Goal: Find contact information: Find contact information

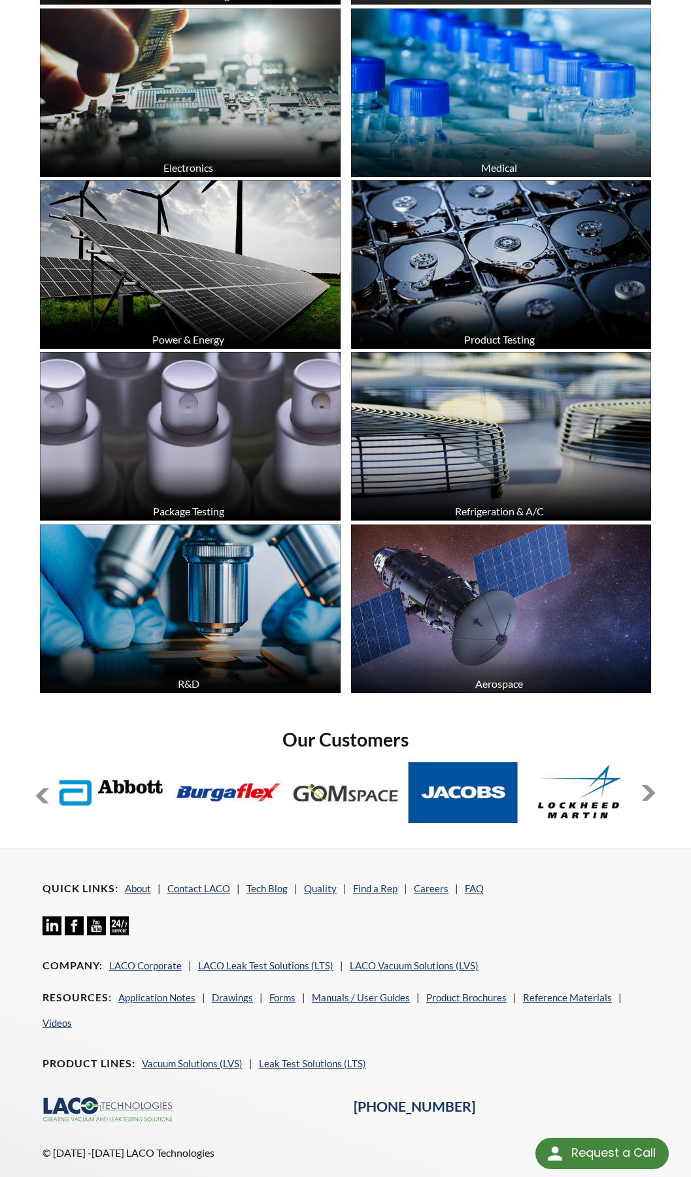
scroll to position [1556, 0]
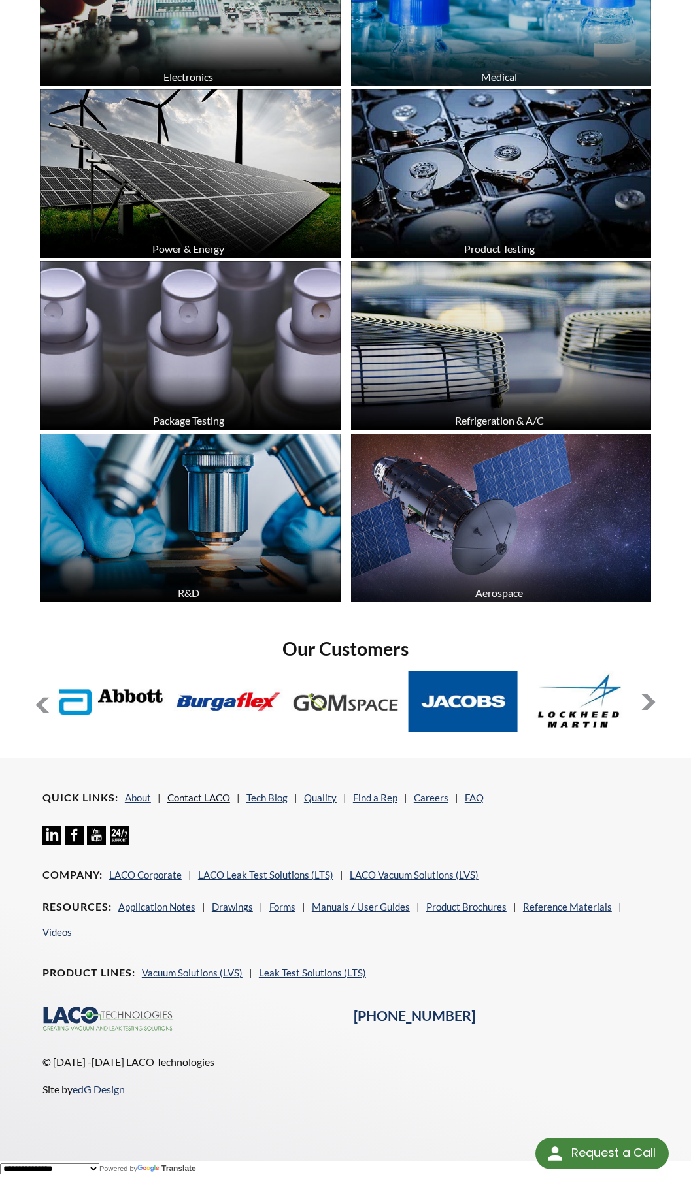
click at [203, 796] on link "Contact LACO" at bounding box center [198, 798] width 63 height 12
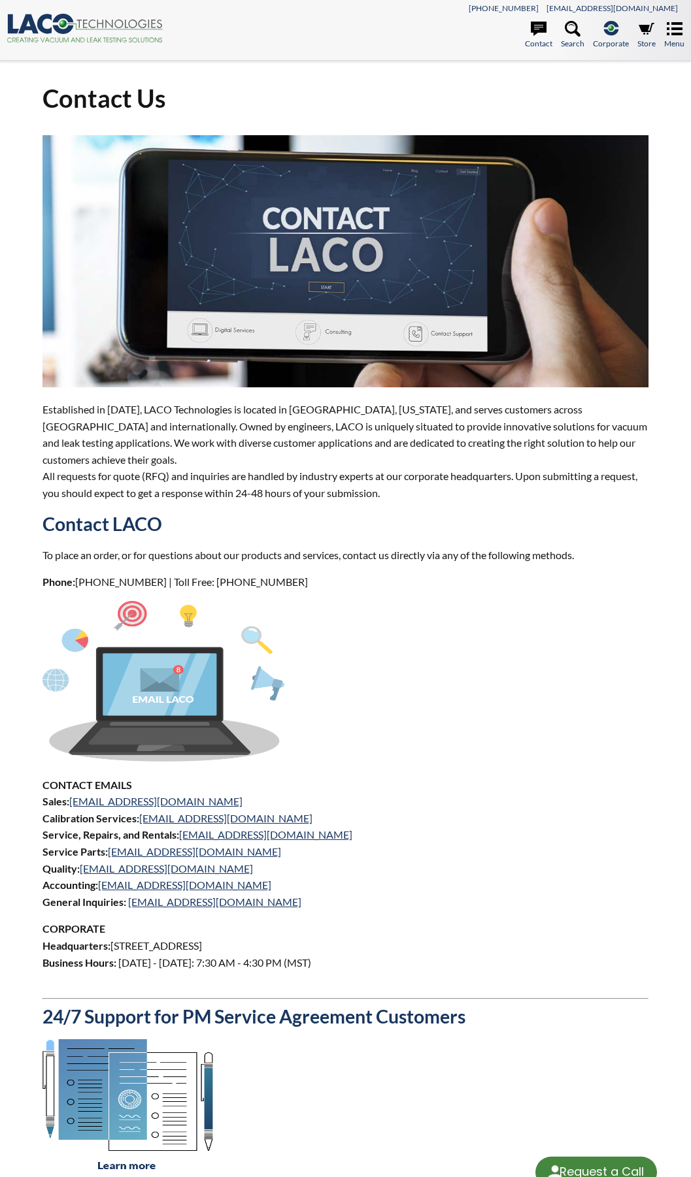
select select "Language Translate Widget"
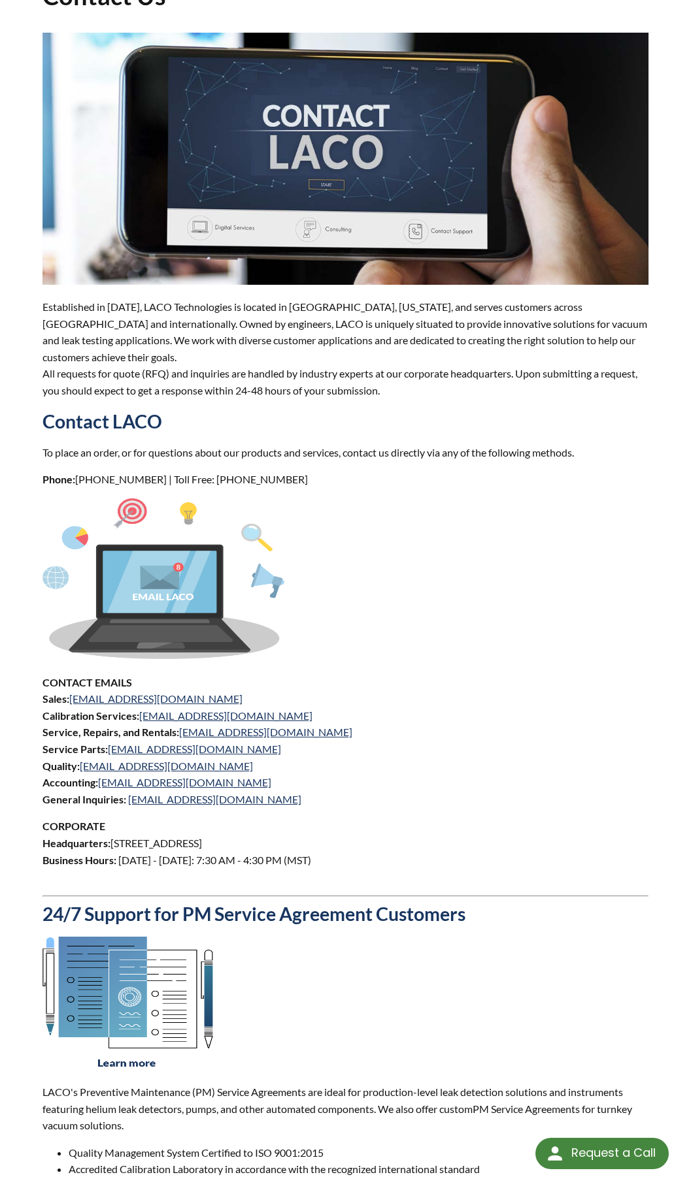
scroll to position [65, 0]
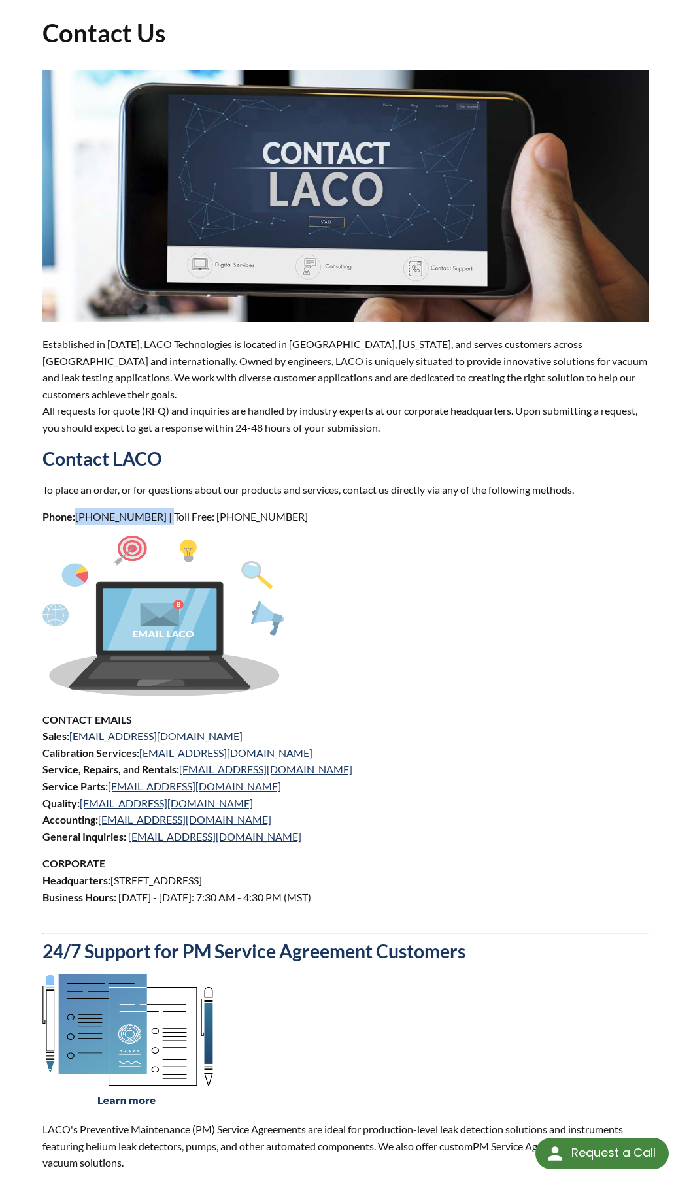
drag, startPoint x: 76, startPoint y: 518, endPoint x: 157, endPoint y: 518, distance: 81.7
click at [157, 518] on p "Phone: [PHONE_NUMBER] | Toll Free: [PHONE_NUMBER]" at bounding box center [345, 516] width 606 height 17
drag, startPoint x: 157, startPoint y: 518, endPoint x: 193, endPoint y: 523, distance: 36.2
click at [193, 523] on p "Phone: [PHONE_NUMBER] | Toll Free: [PHONE_NUMBER]" at bounding box center [345, 516] width 606 height 17
drag, startPoint x: 209, startPoint y: 519, endPoint x: 276, endPoint y: 525, distance: 67.6
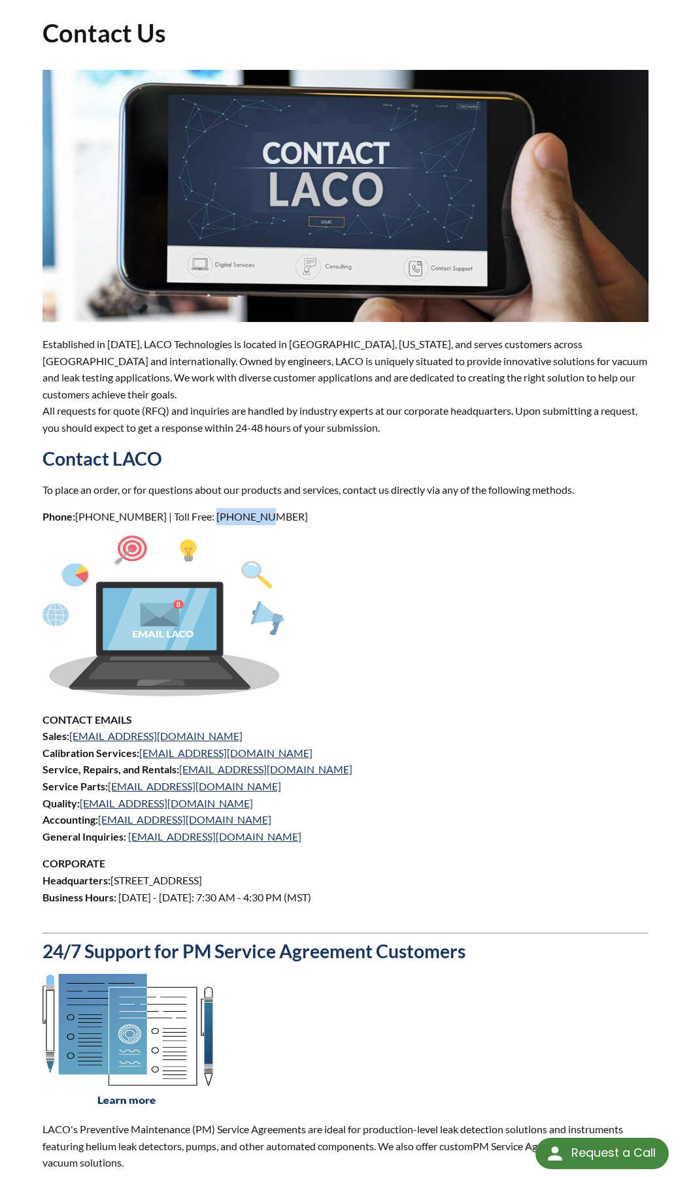
click at [276, 525] on p "Phone: [PHONE_NUMBER] | Toll Free: [PHONE_NUMBER]" at bounding box center [345, 516] width 606 height 17
drag, startPoint x: 276, startPoint y: 525, endPoint x: 384, endPoint y: 599, distance: 131.0
click at [384, 591] on p at bounding box center [345, 618] width 606 height 165
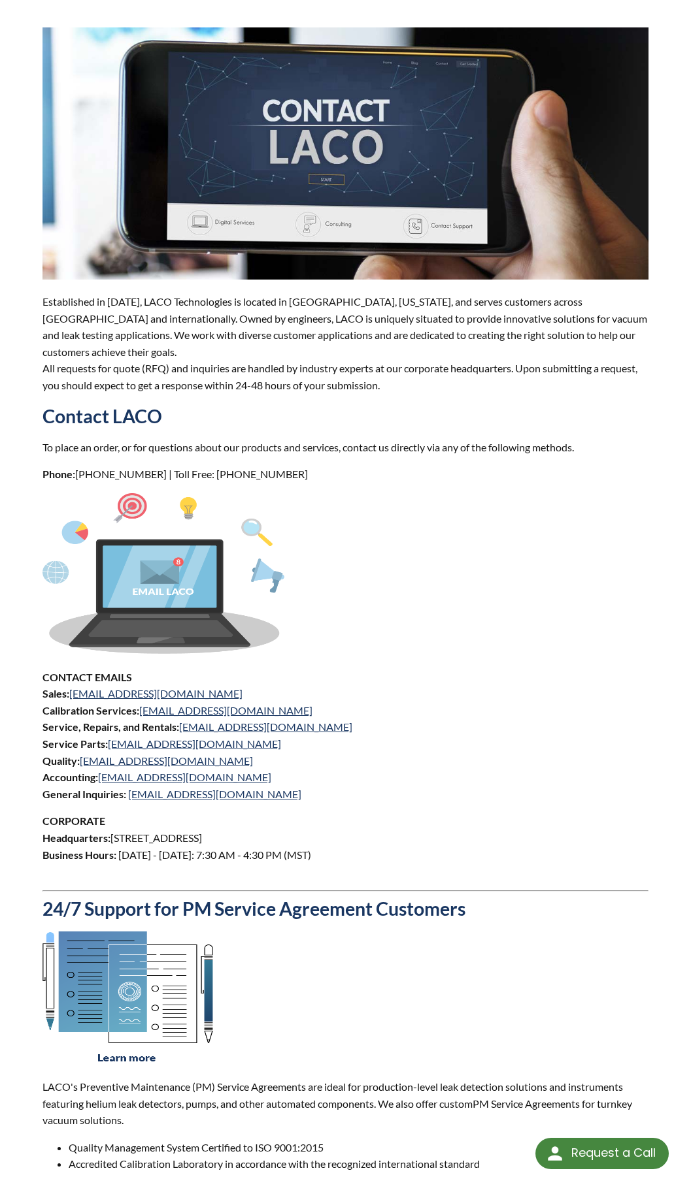
scroll to position [131, 0]
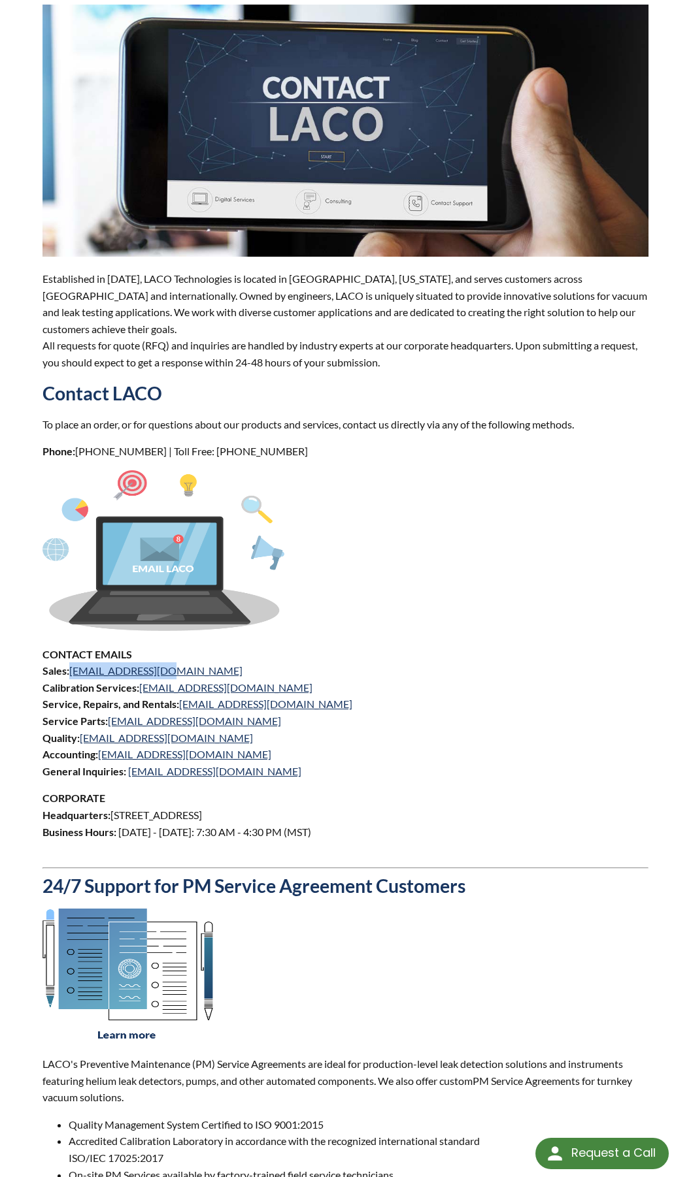
drag, startPoint x: 74, startPoint y: 670, endPoint x: 174, endPoint y: 669, distance: 99.3
click at [173, 669] on p "CONTACT EMAILS Sales: [EMAIL_ADDRESS][DOMAIN_NAME] Calibration Services: [EMAIL…" at bounding box center [345, 713] width 606 height 134
drag, startPoint x: 174, startPoint y: 669, endPoint x: 360, endPoint y: 727, distance: 195.1
click at [396, 740] on p "CONTACT EMAILS Sales: [EMAIL_ADDRESS][DOMAIN_NAME] Calibration Services: [EMAIL…" at bounding box center [345, 713] width 606 height 134
click at [577, 1149] on div "Request a Call" at bounding box center [613, 1153] width 84 height 30
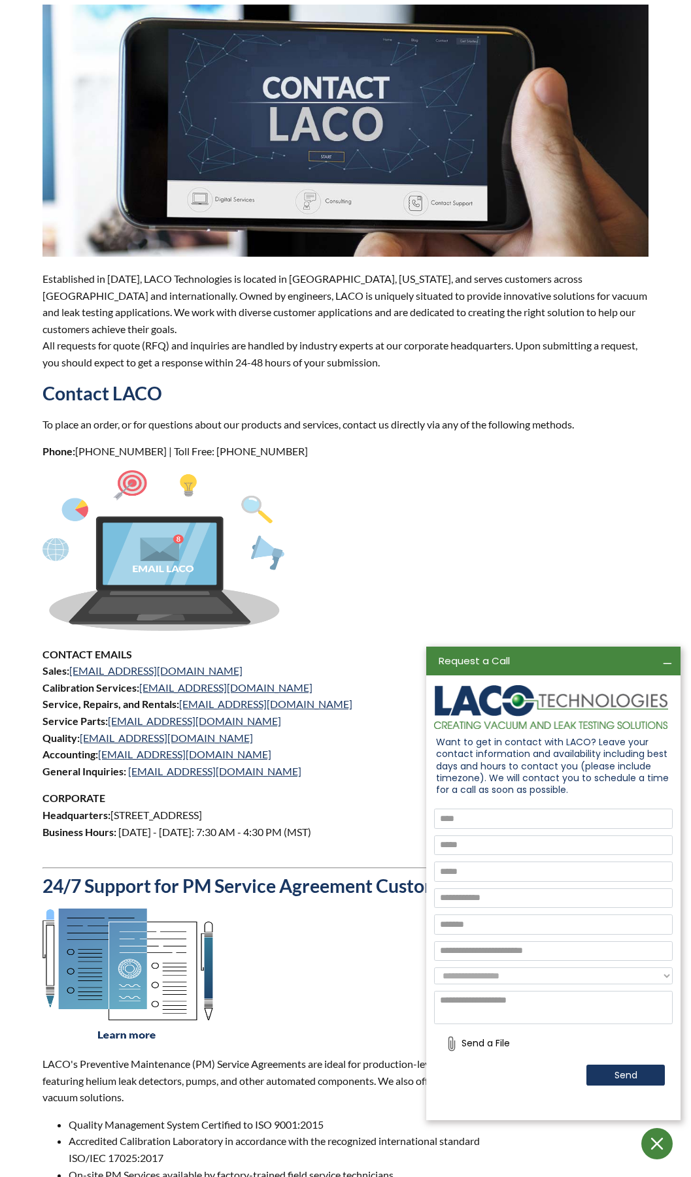
scroll to position [0, 0]
drag, startPoint x: 501, startPoint y: 812, endPoint x: 543, endPoint y: 767, distance: 61.5
click at [543, 767] on div "**********" at bounding box center [553, 892] width 254 height 420
drag, startPoint x: 489, startPoint y: 498, endPoint x: 484, endPoint y: 514, distance: 17.4
click at [489, 497] on p at bounding box center [345, 552] width 606 height 165
